Goal: Information Seeking & Learning: Learn about a topic

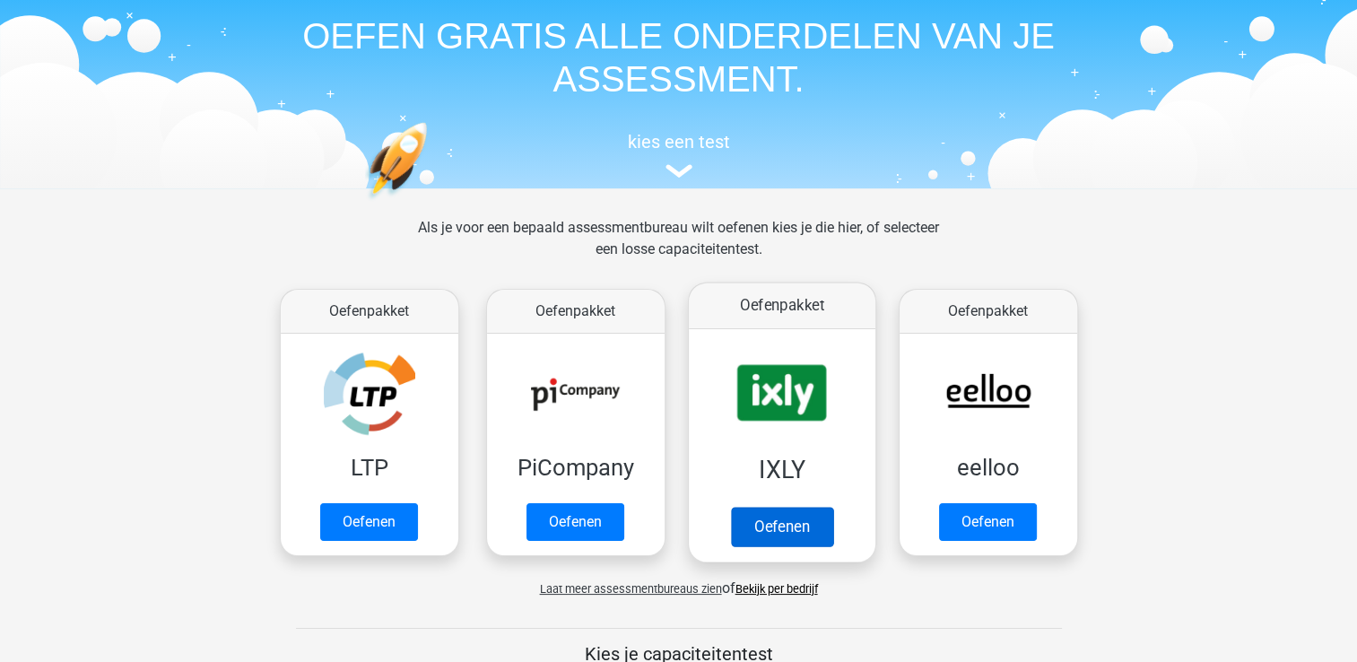
scroll to position [71, 0]
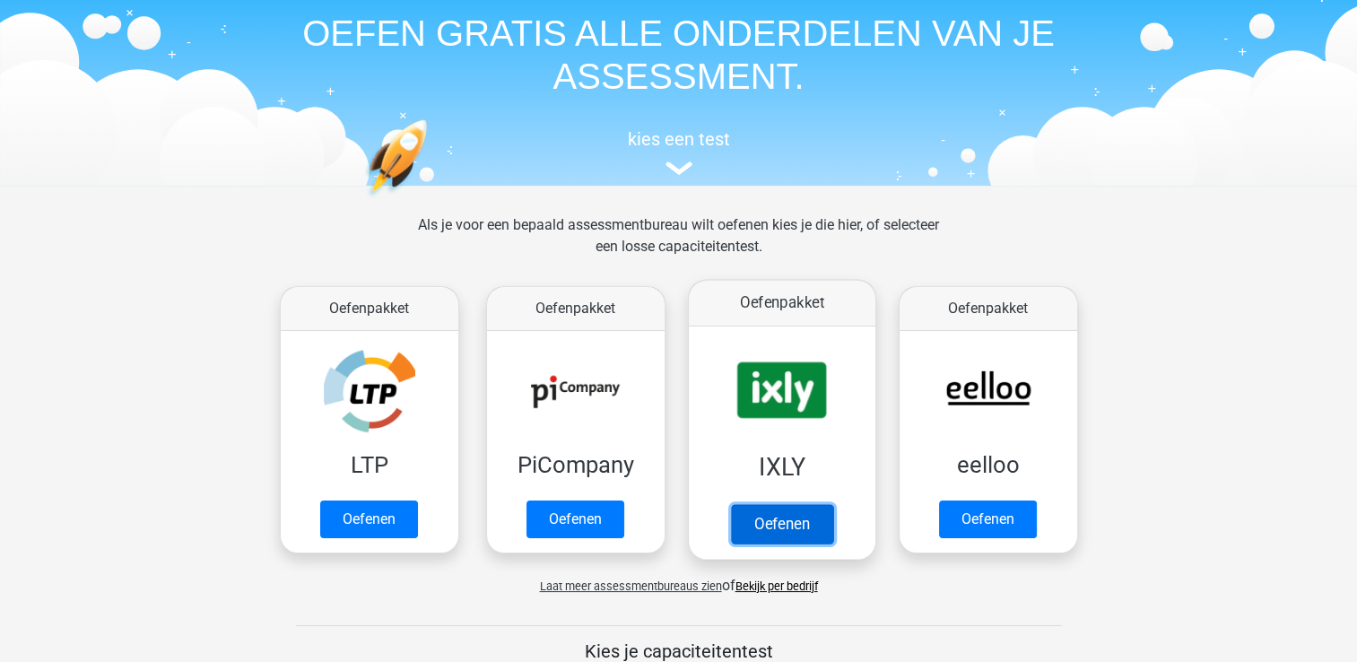
click at [786, 521] on link "Oefenen" at bounding box center [781, 523] width 102 height 39
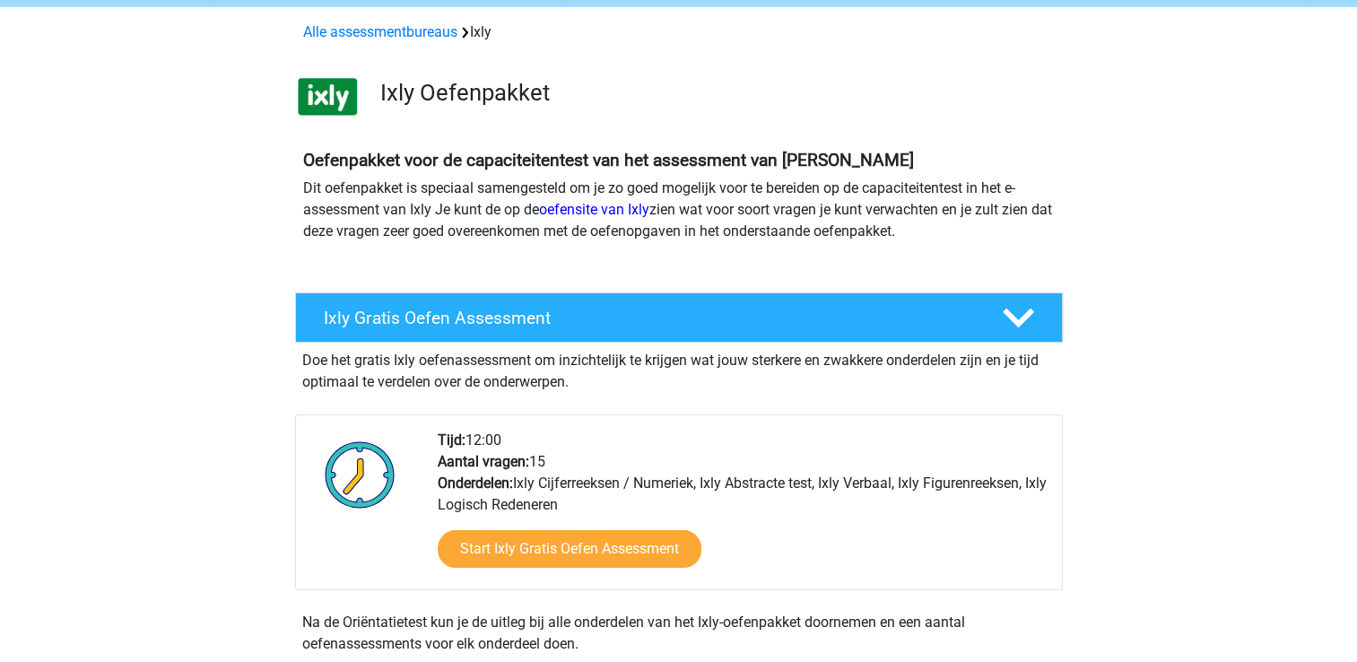
scroll to position [74, 0]
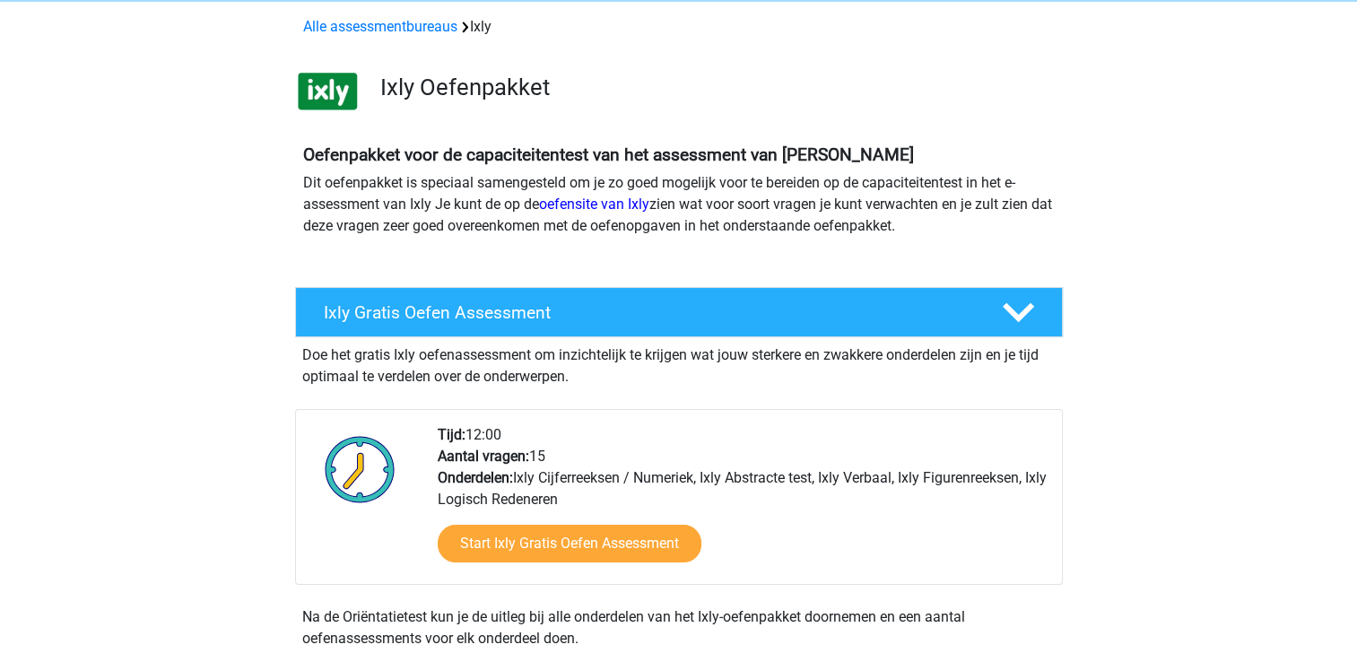
click at [906, 415] on div "Tijd: 12:00 Aantal vragen: 15 Onderdelen: Ixly Cijferreeksen / Numeriek, Ixly A…" at bounding box center [679, 497] width 768 height 176
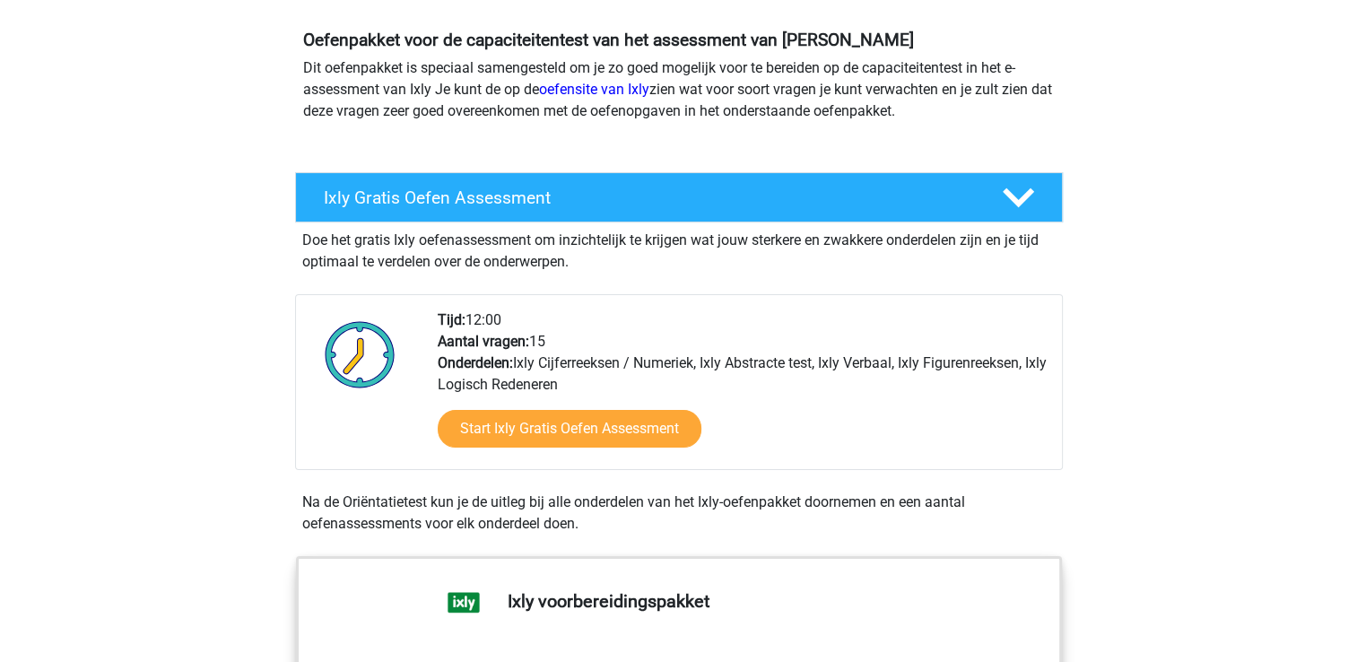
scroll to position [193, 0]
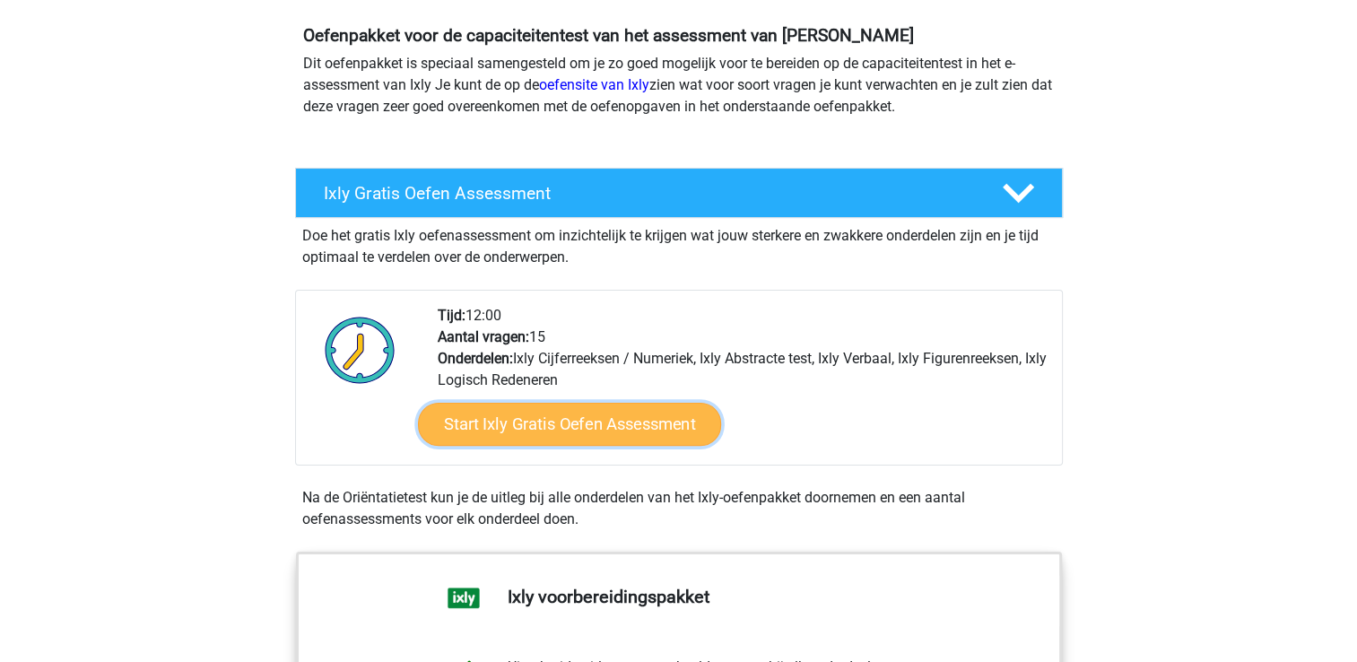
click at [601, 424] on link "Start Ixly Gratis Oefen Assessment" at bounding box center [568, 424] width 303 height 43
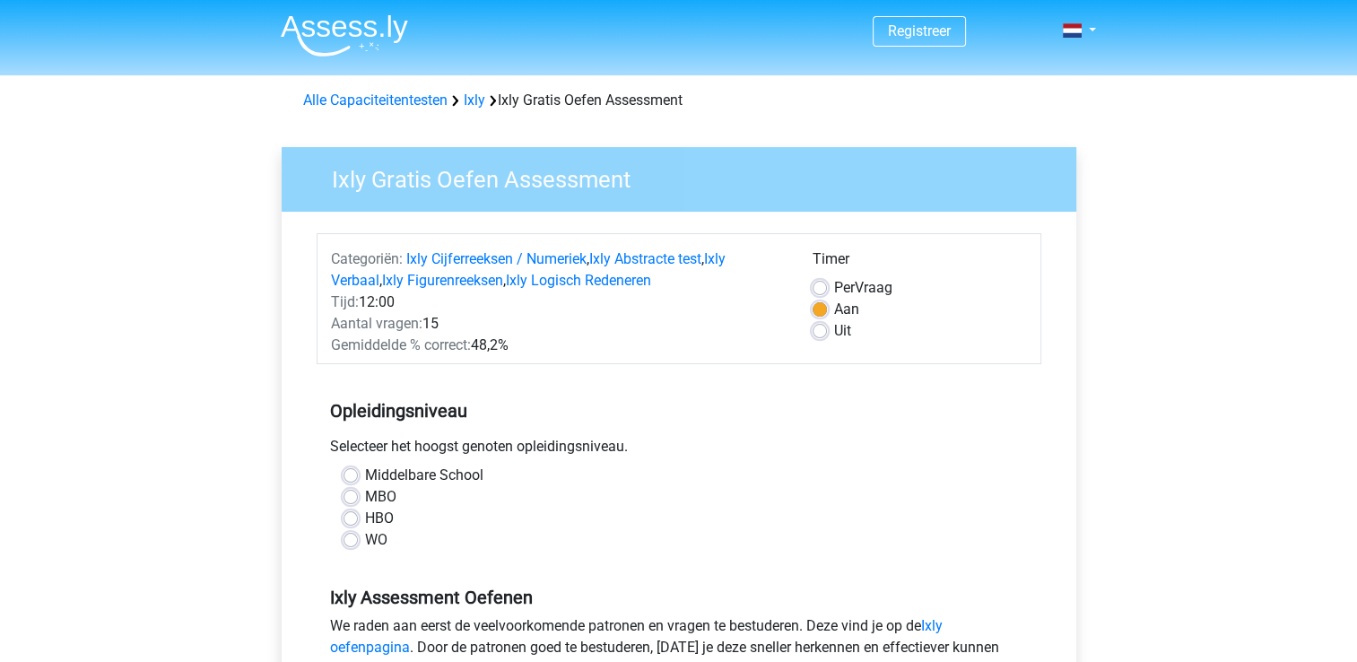
click at [384, 510] on label "HBO" at bounding box center [379, 519] width 29 height 22
click at [358, 510] on input "HBO" at bounding box center [351, 517] width 14 height 18
radio input "true"
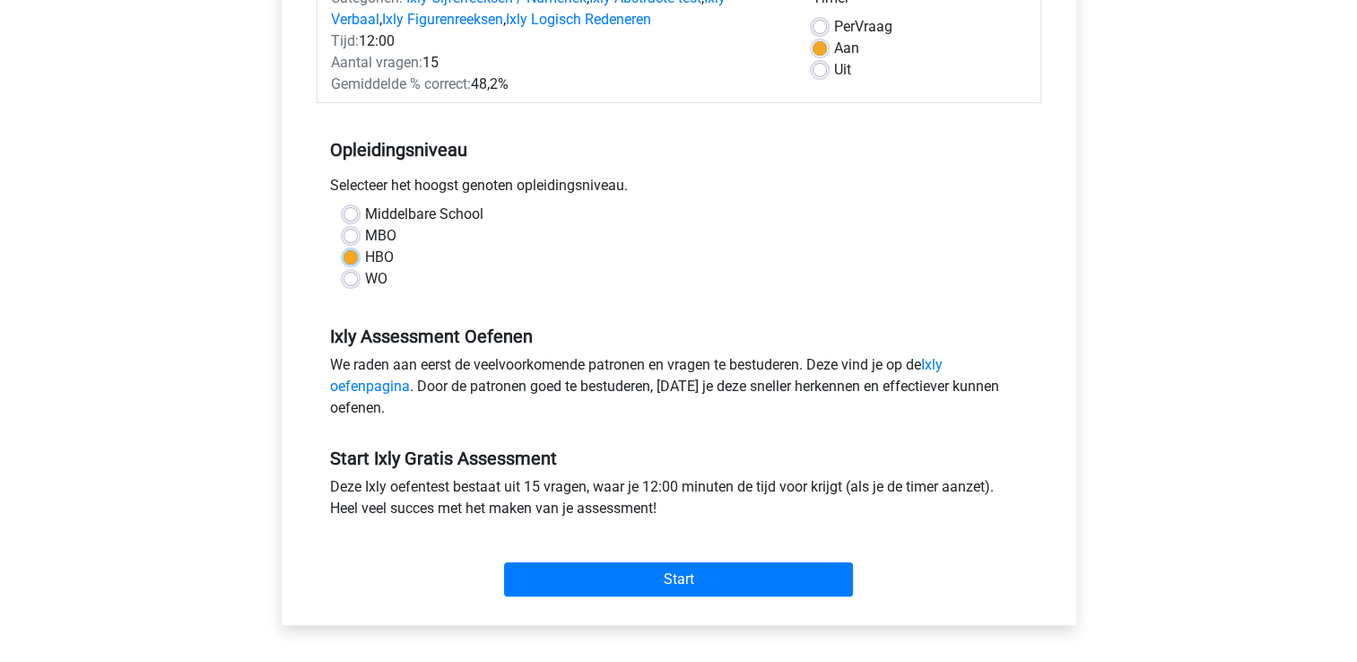
scroll to position [275, 0]
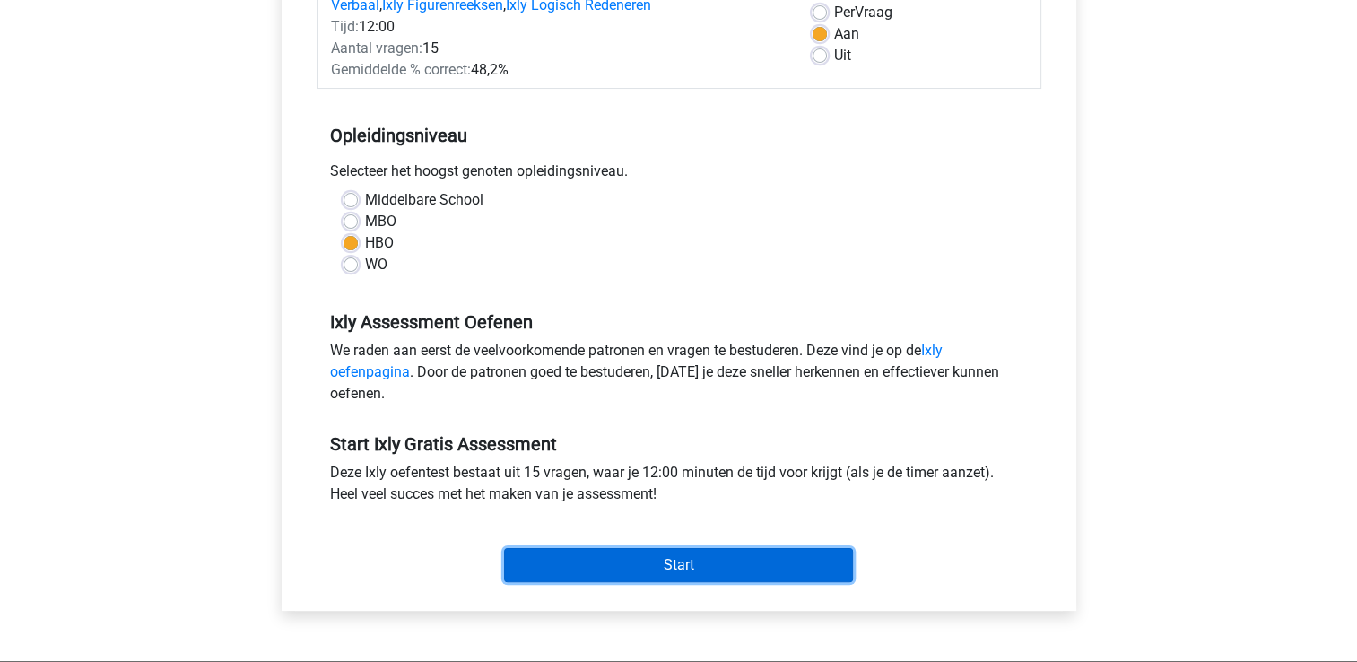
click at [581, 548] on input "Start" at bounding box center [678, 565] width 349 height 34
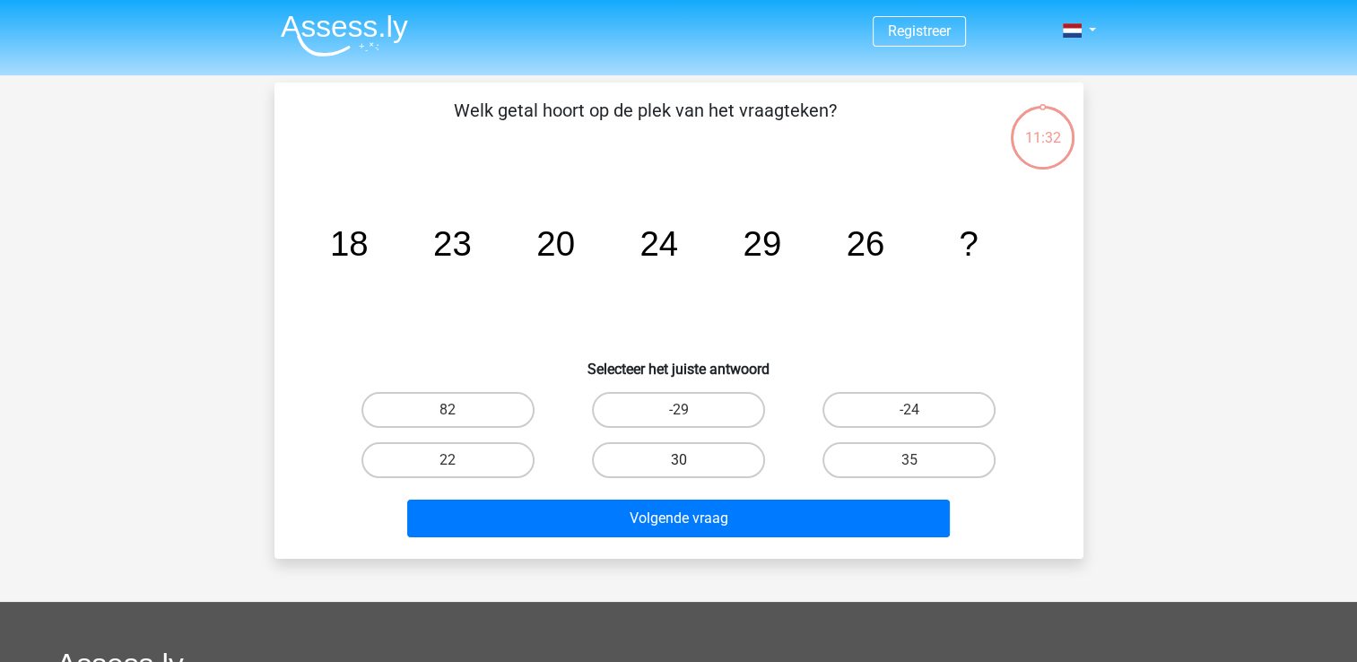
click at [703, 459] on label "30" at bounding box center [678, 460] width 173 height 36
click at [690, 460] on input "30" at bounding box center [684, 466] width 12 height 12
radio input "true"
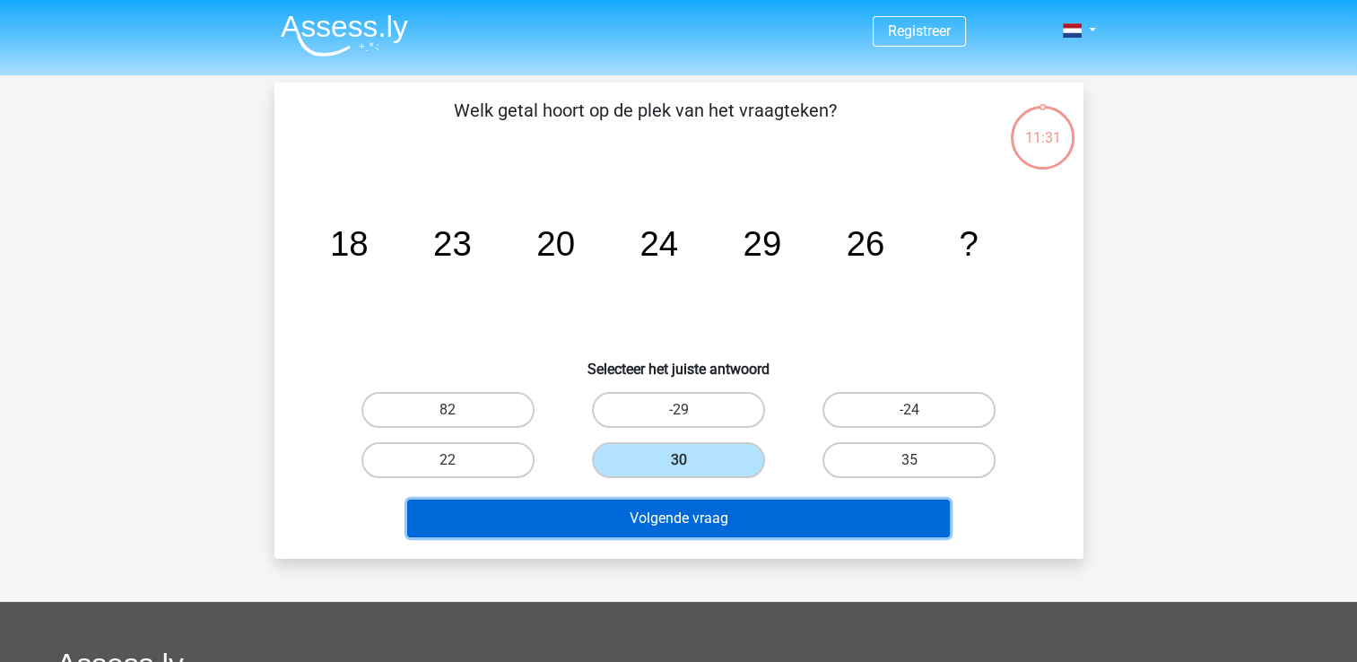
click at [715, 508] on button "Volgende vraag" at bounding box center [678, 519] width 543 height 38
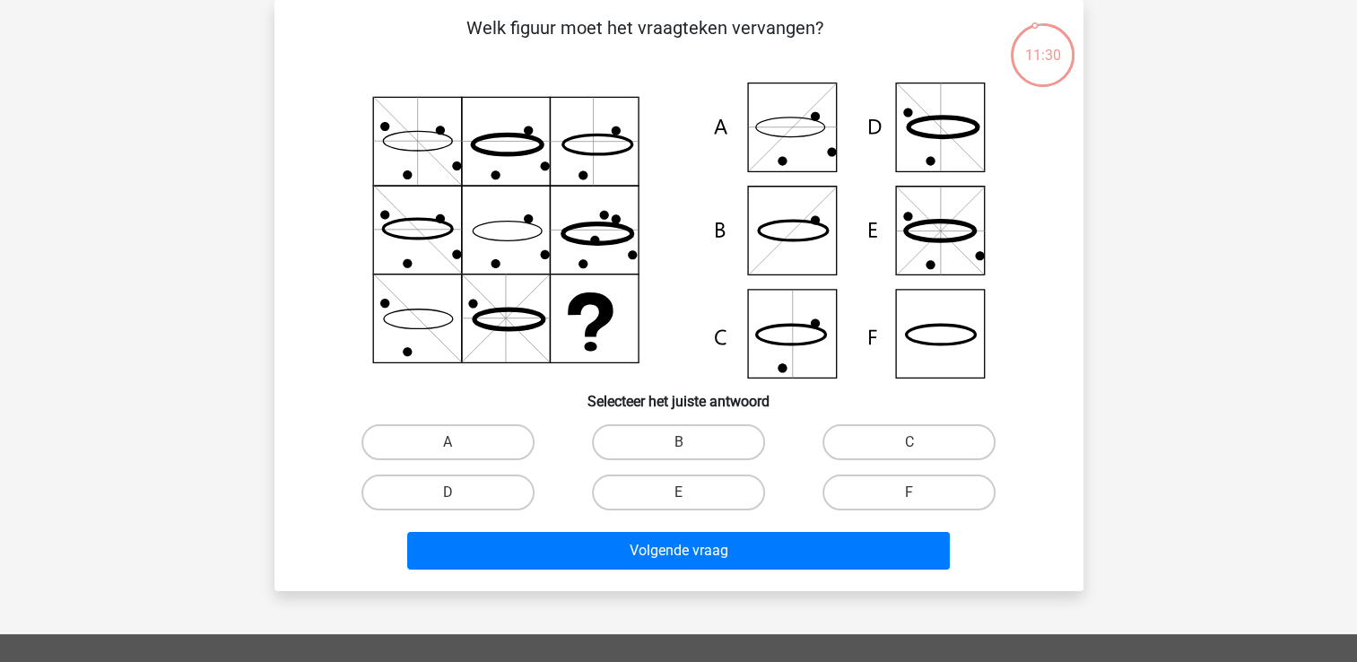
scroll to position [22, 0]
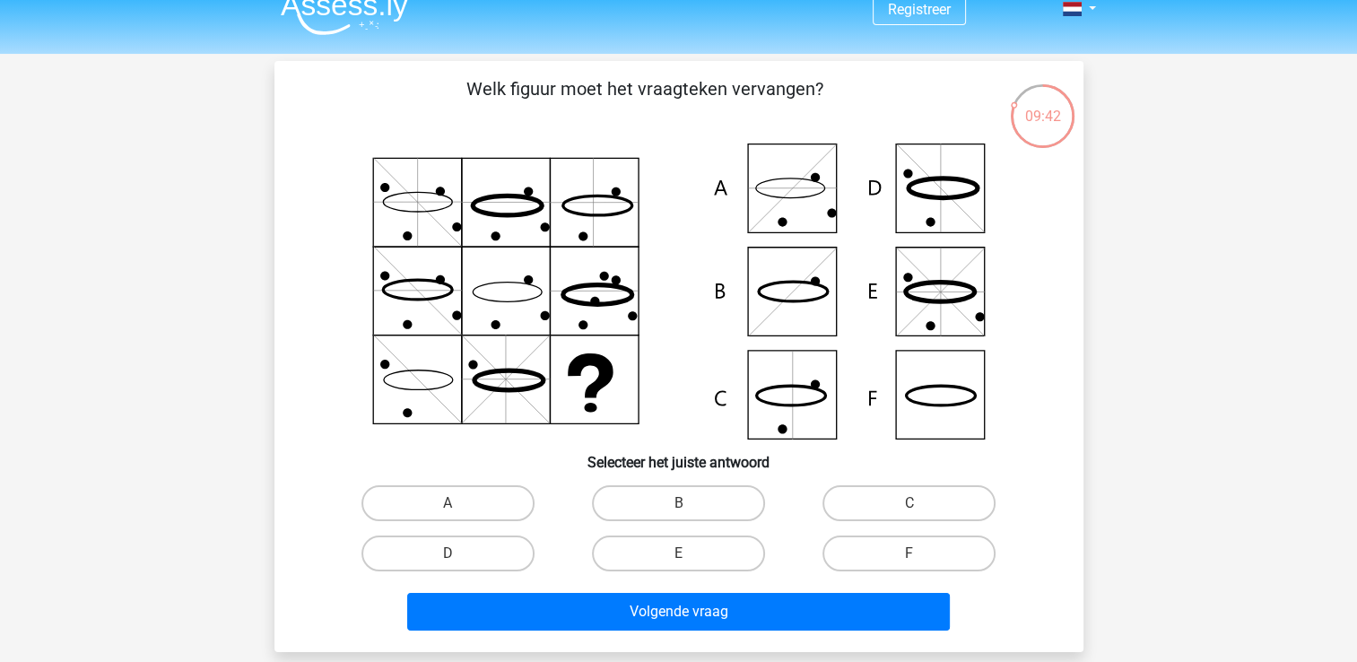
click at [983, 422] on icon at bounding box center [939, 395] width 89 height 89
click at [857, 558] on label "F" at bounding box center [908, 553] width 173 height 36
click at [909, 558] on input "F" at bounding box center [915, 559] width 12 height 12
radio input "true"
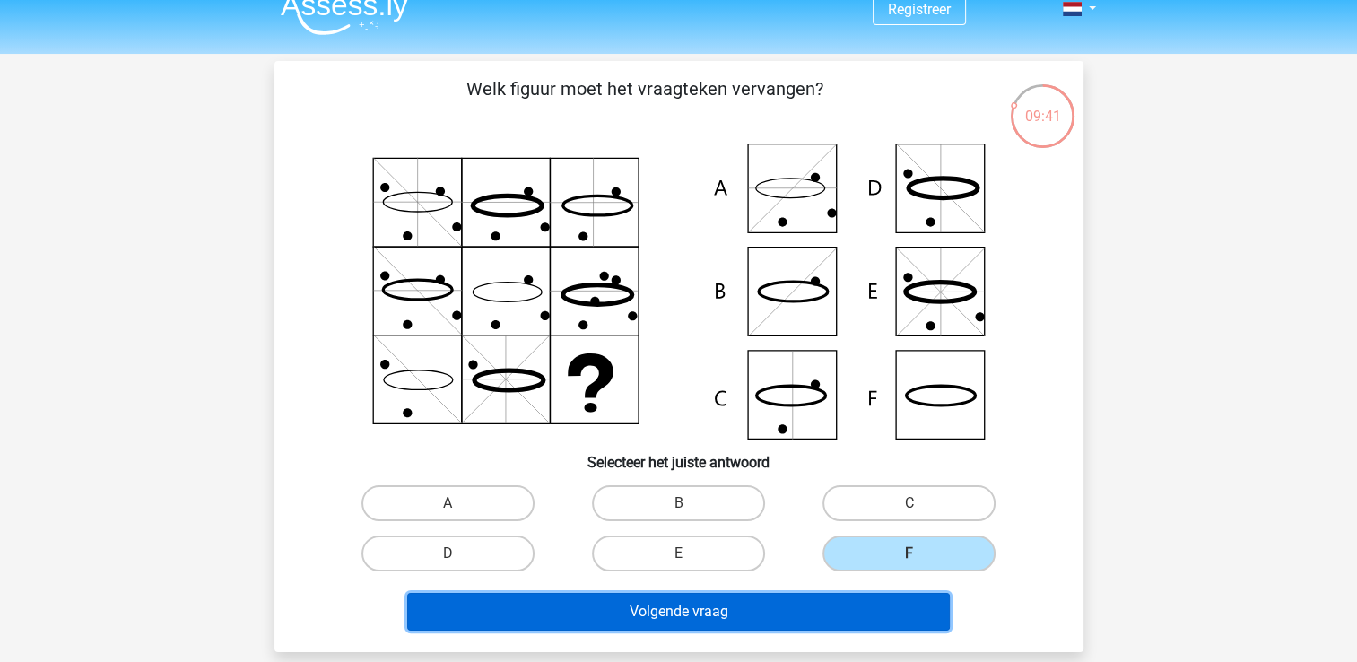
click at [832, 608] on button "Volgende vraag" at bounding box center [678, 612] width 543 height 38
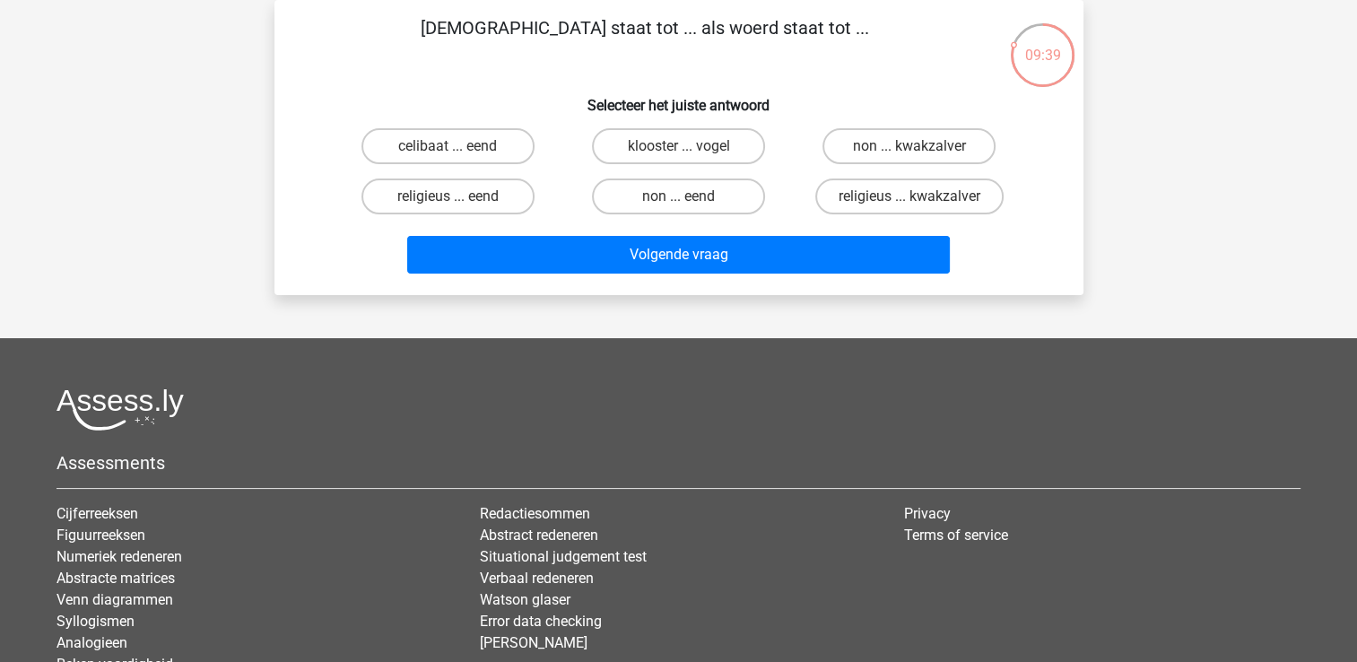
scroll to position [0, 0]
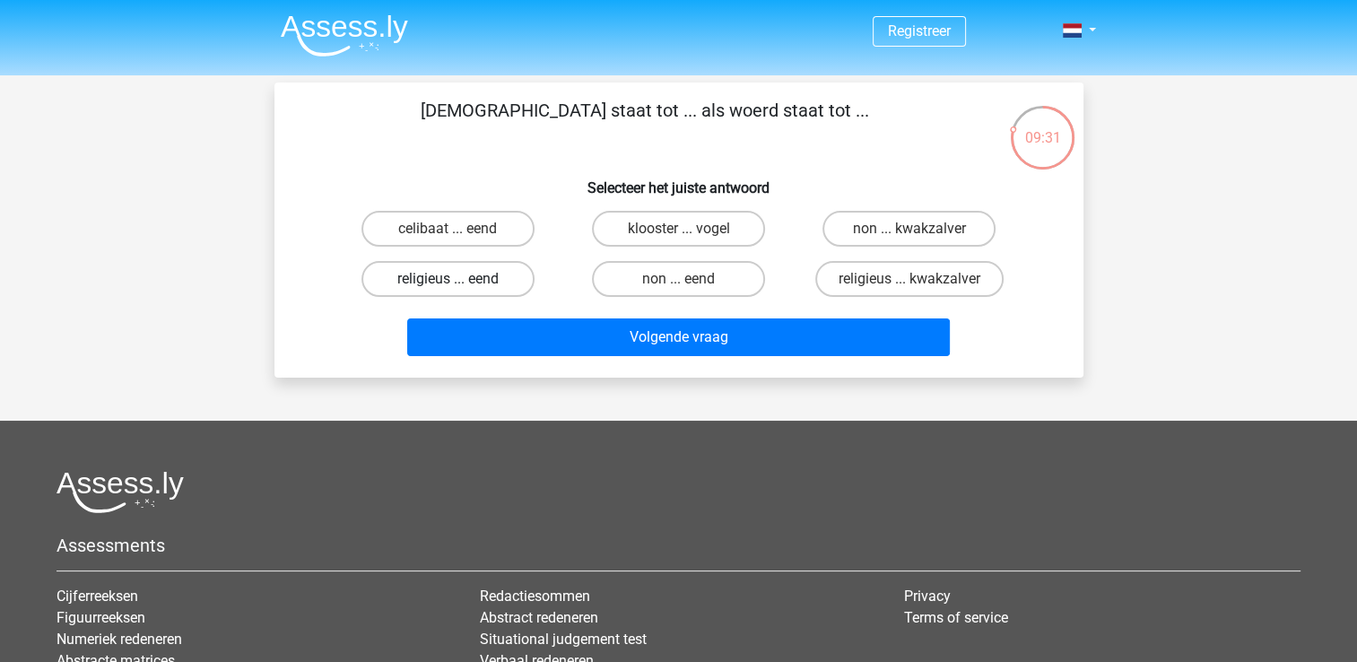
click at [434, 279] on label "religieus ... eend" at bounding box center [447, 279] width 173 height 36
click at [448, 279] on input "religieus ... eend" at bounding box center [454, 285] width 12 height 12
radio input "true"
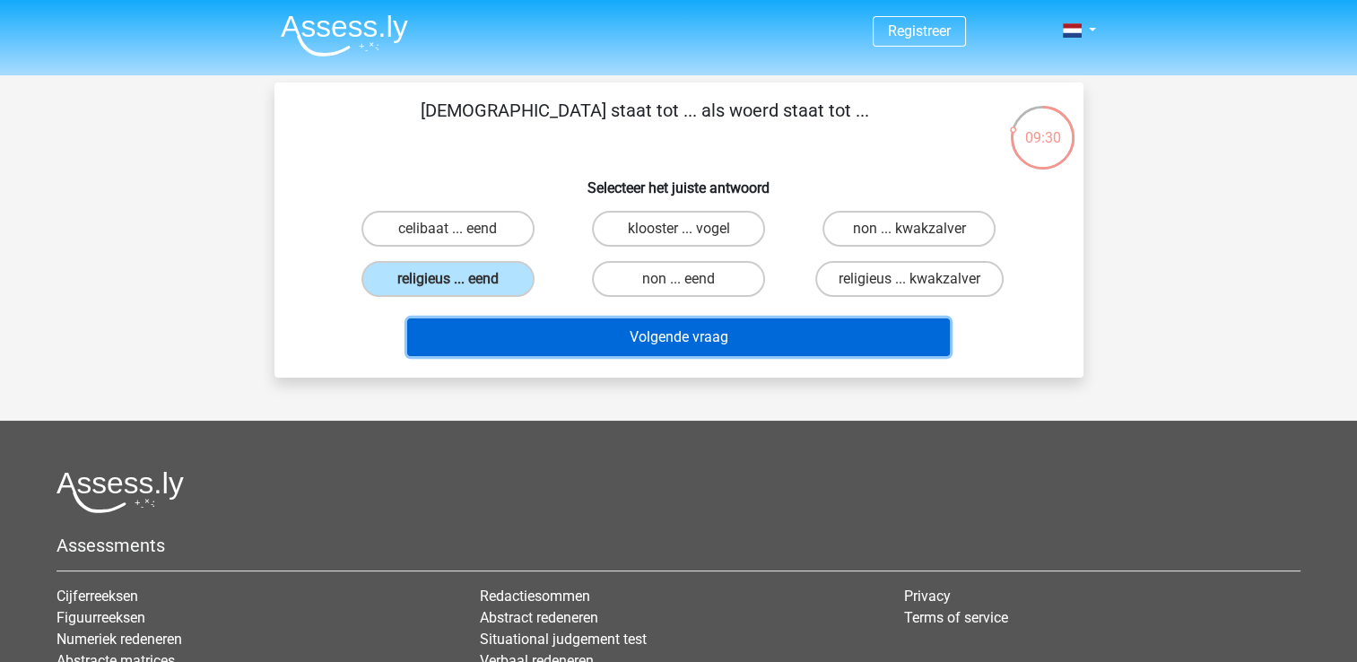
click at [491, 341] on button "Volgende vraag" at bounding box center [678, 337] width 543 height 38
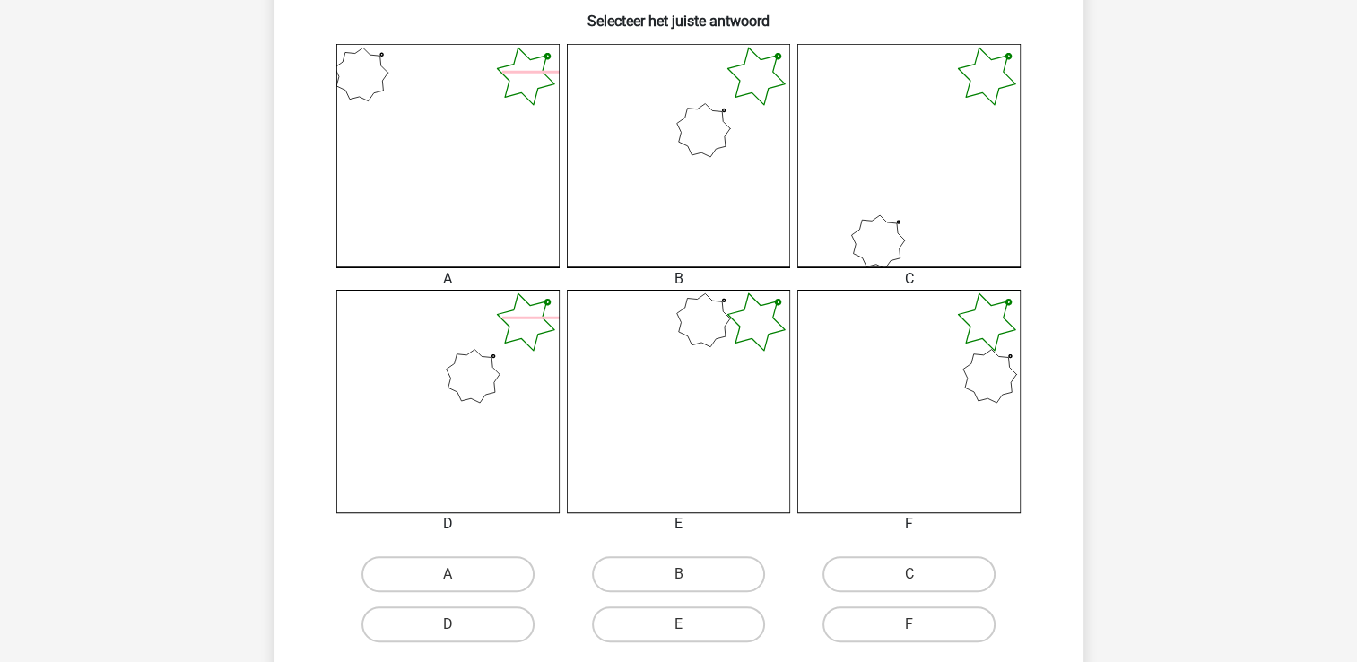
scroll to position [494, 0]
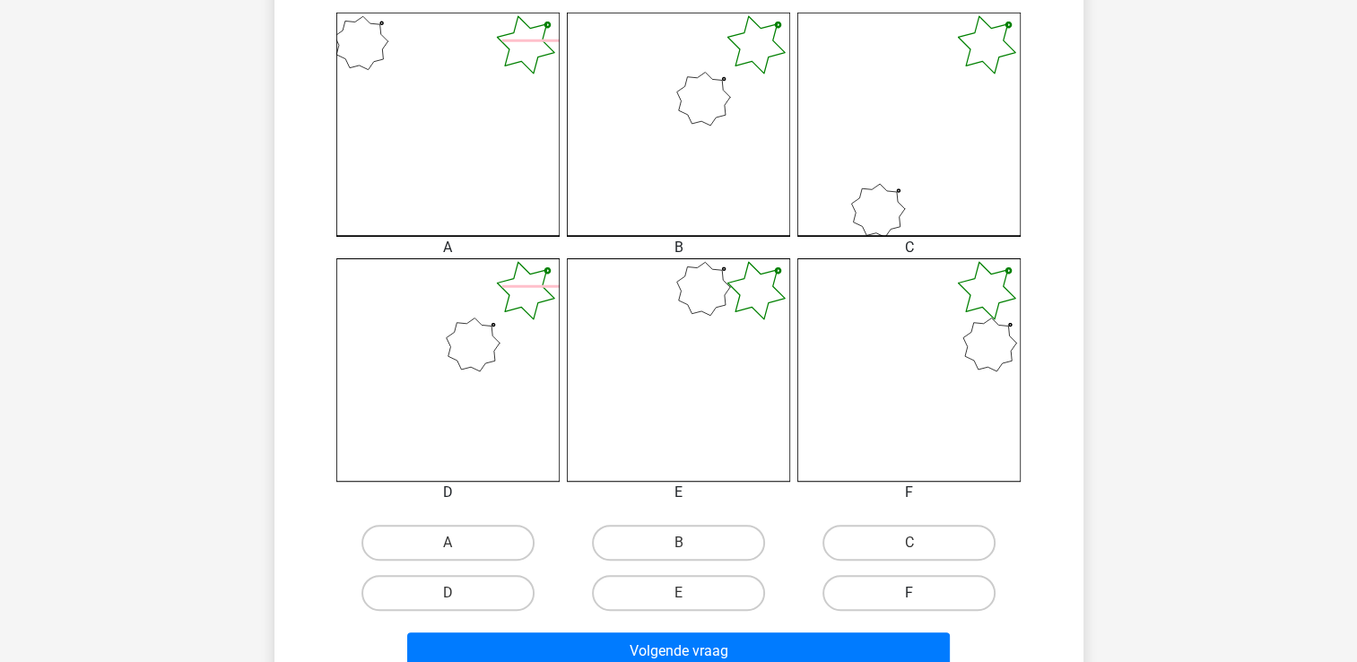
click at [929, 595] on label "F" at bounding box center [908, 593] width 173 height 36
click at [921, 595] on input "F" at bounding box center [915, 599] width 12 height 12
radio input "true"
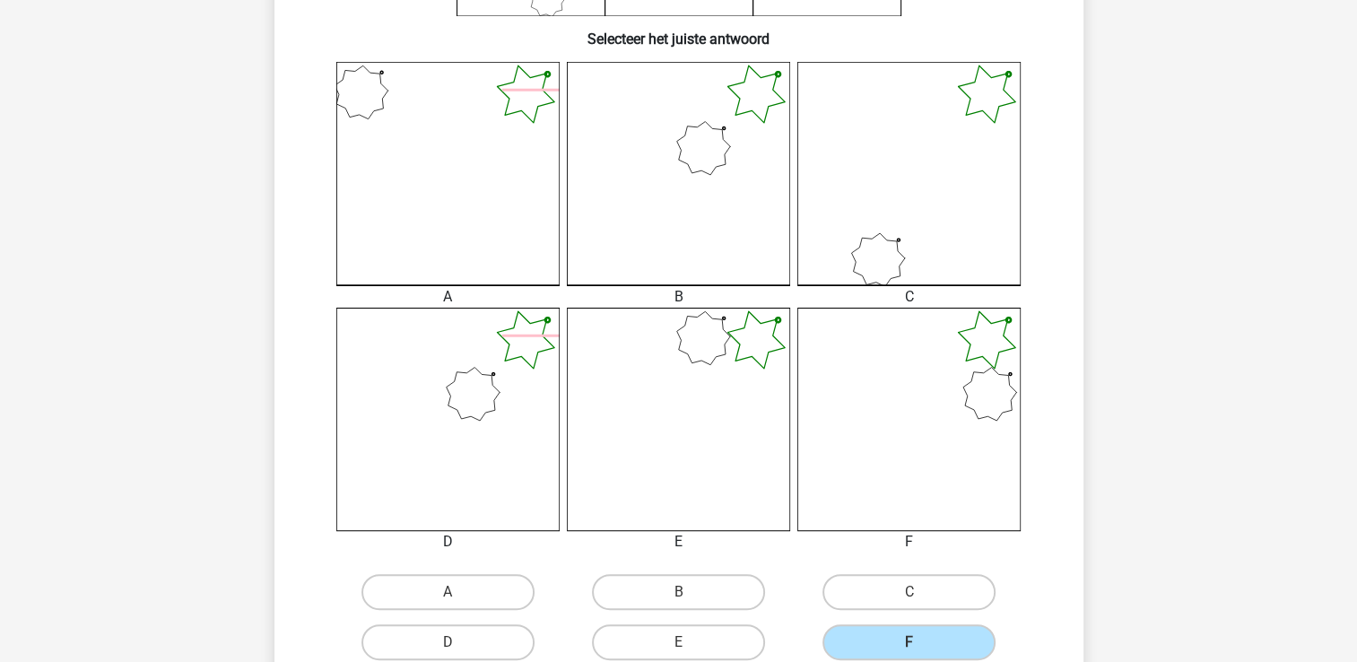
scroll to position [446, 0]
click at [707, 592] on label "B" at bounding box center [678, 591] width 173 height 36
click at [690, 592] on input "B" at bounding box center [684, 597] width 12 height 12
radio input "true"
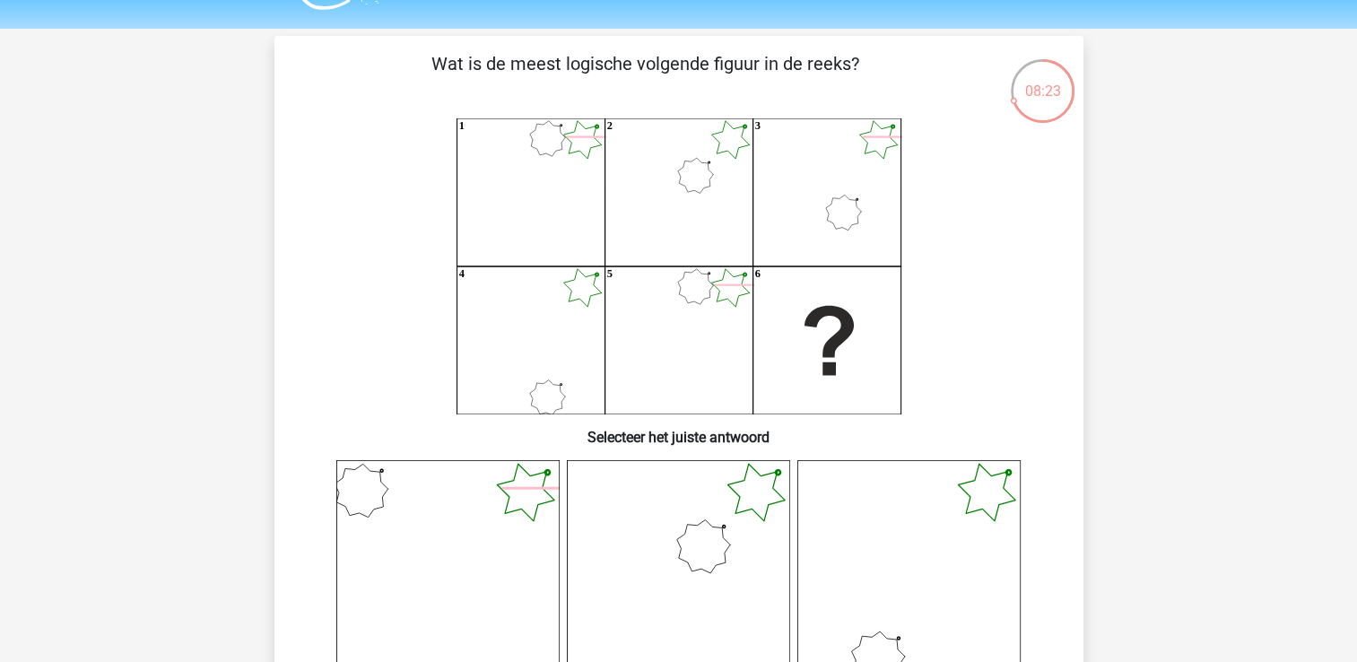
scroll to position [32, 0]
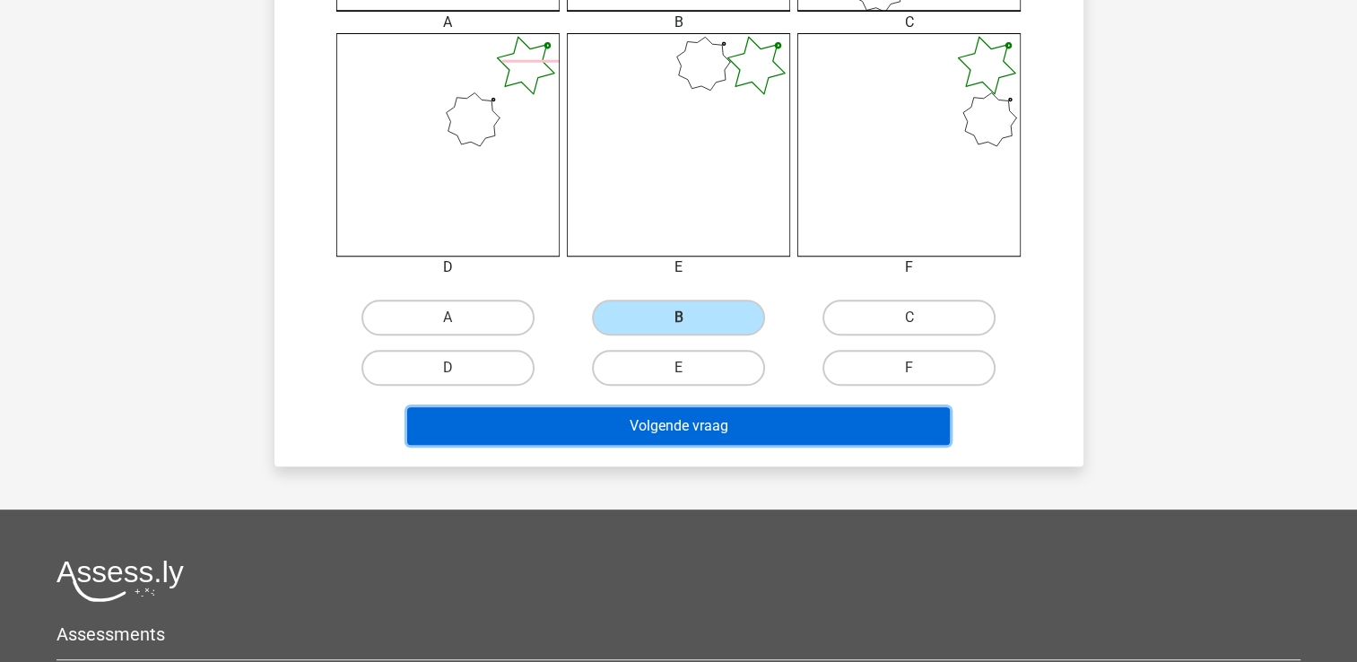
click at [824, 432] on button "Volgende vraag" at bounding box center [678, 426] width 543 height 38
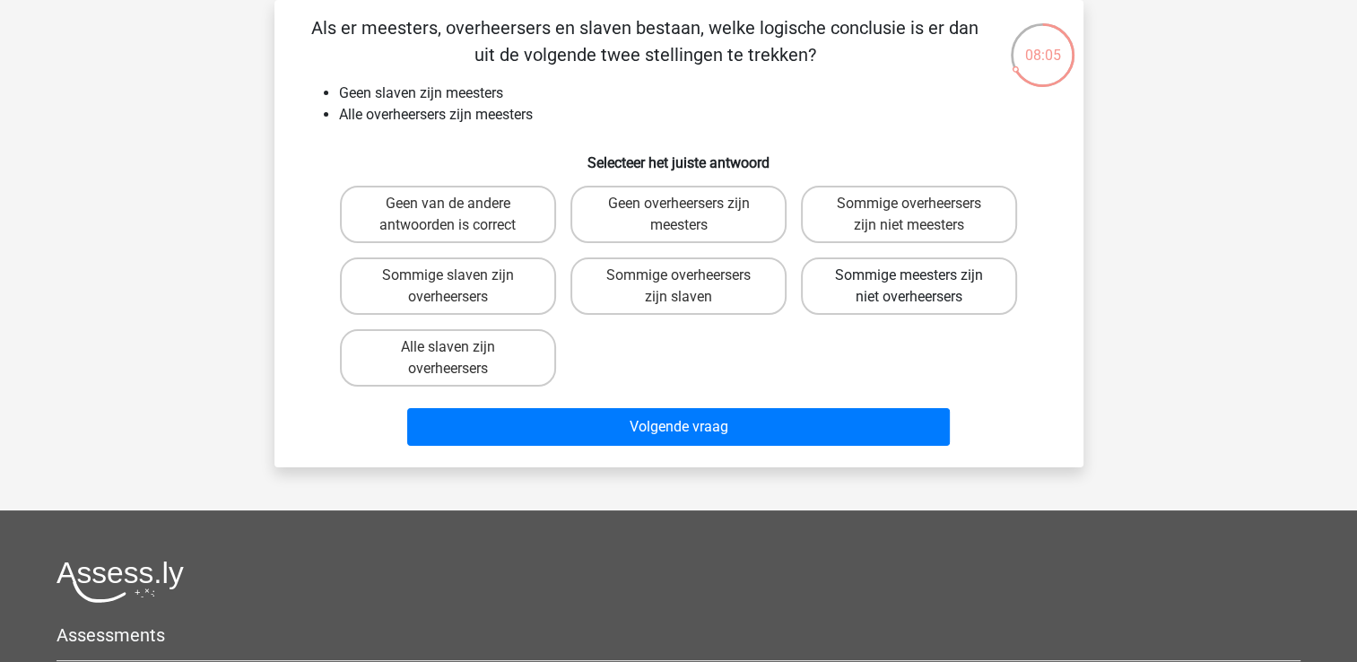
scroll to position [0, 0]
